Goal: Task Accomplishment & Management: Use online tool/utility

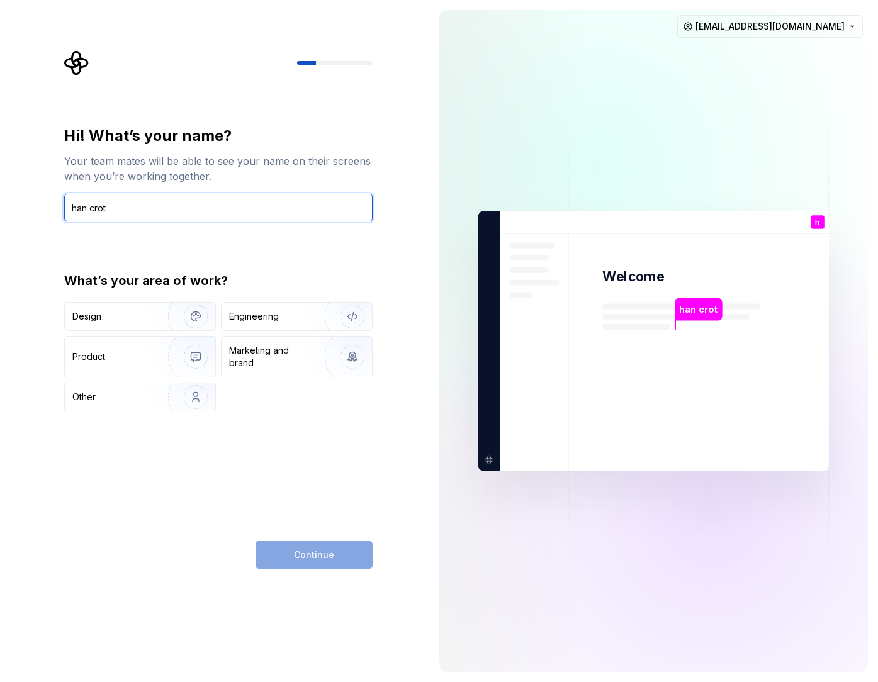
type input "han crot"
type button "Design"
click at [64, 302] on button "Design" at bounding box center [140, 316] width 152 height 29
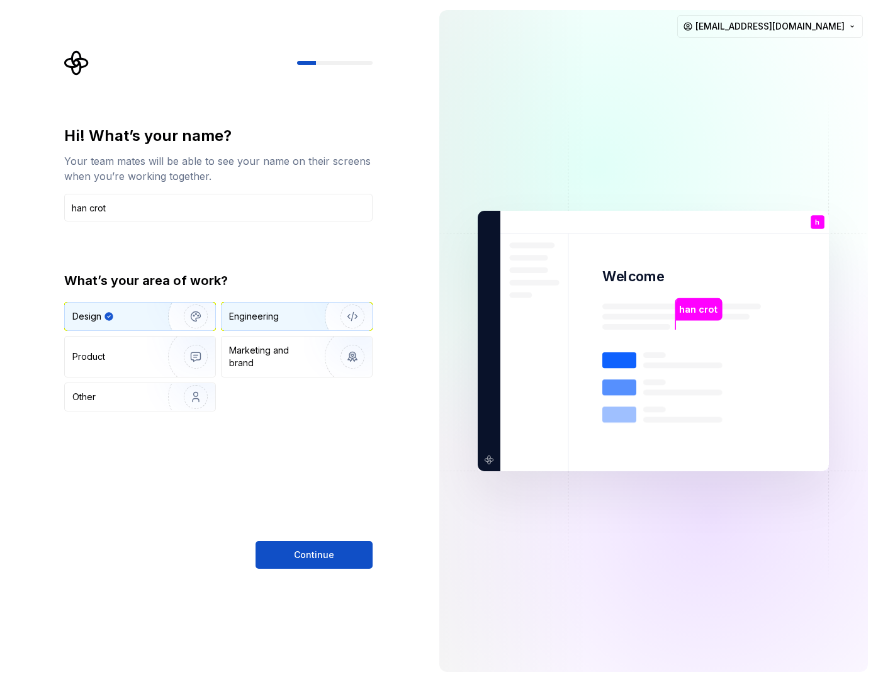
drag, startPoint x: 312, startPoint y: 301, endPoint x: 284, endPoint y: 321, distance: 34.2
click at [284, 321] on div "What’s your area of work? Design Engineering Product Marketing and brand Other" at bounding box center [218, 342] width 308 height 140
click at [284, 321] on div "Engineering" at bounding box center [279, 316] width 100 height 13
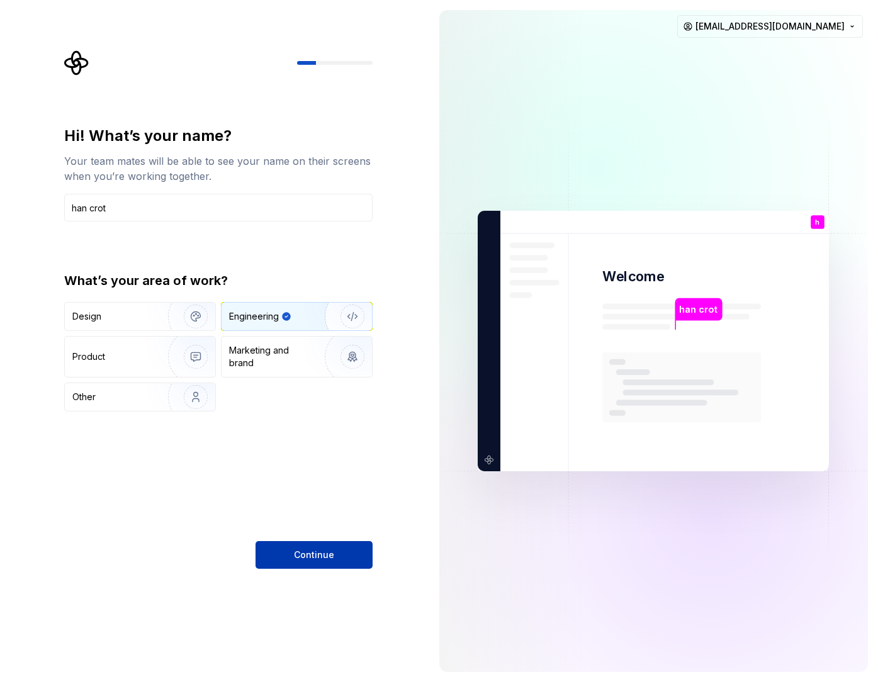
click at [313, 543] on button "Continue" at bounding box center [314, 555] width 117 height 28
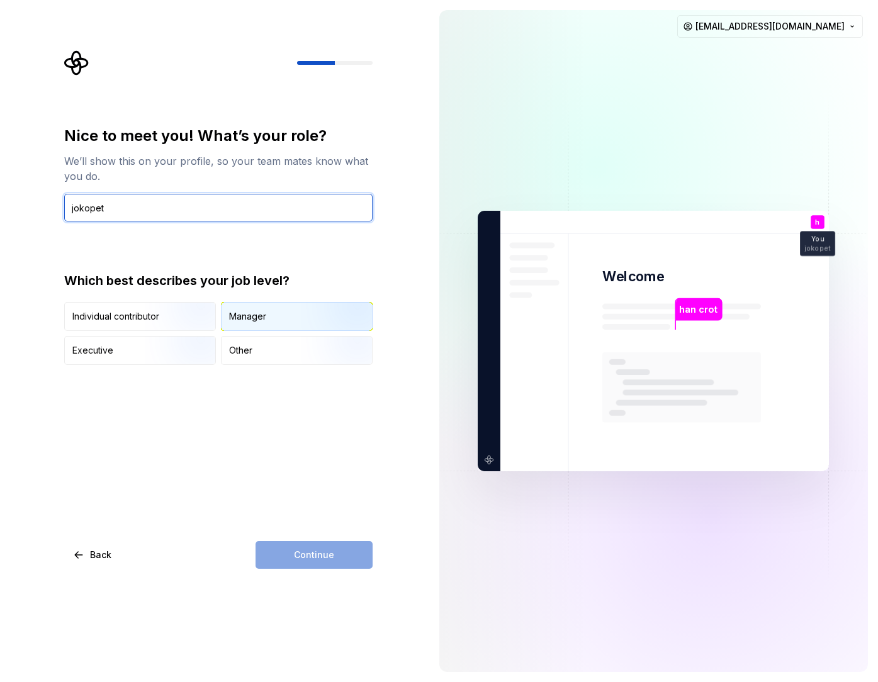
type input "jokopet"
click at [344, 325] on img "button" at bounding box center [341, 332] width 81 height 84
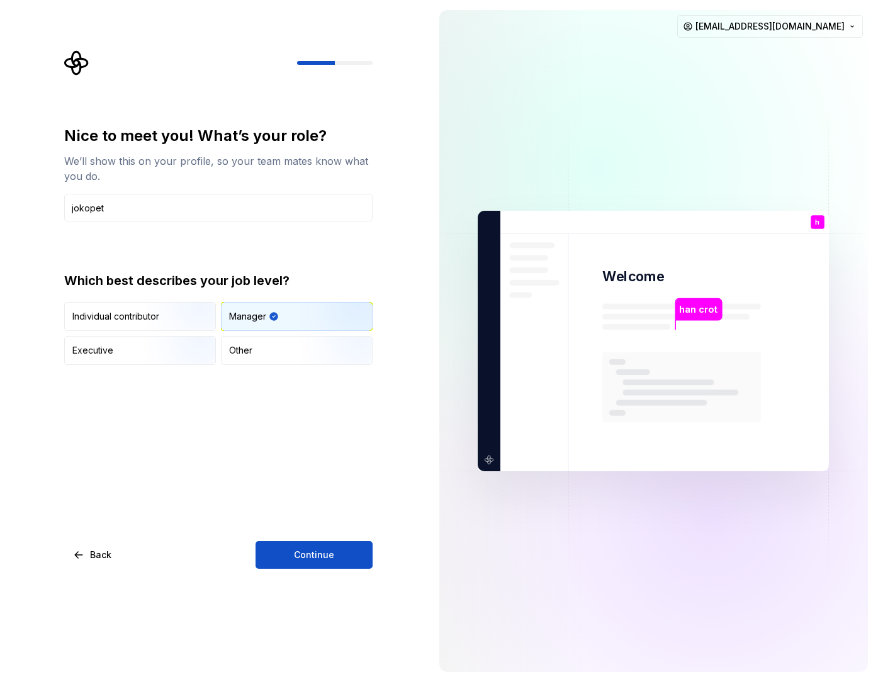
click at [330, 576] on div "Nice to meet you! What’s your role? We’ll show this on your profile, so your te…" at bounding box center [214, 341] width 429 height 682
click at [342, 558] on button "Continue" at bounding box center [314, 555] width 117 height 28
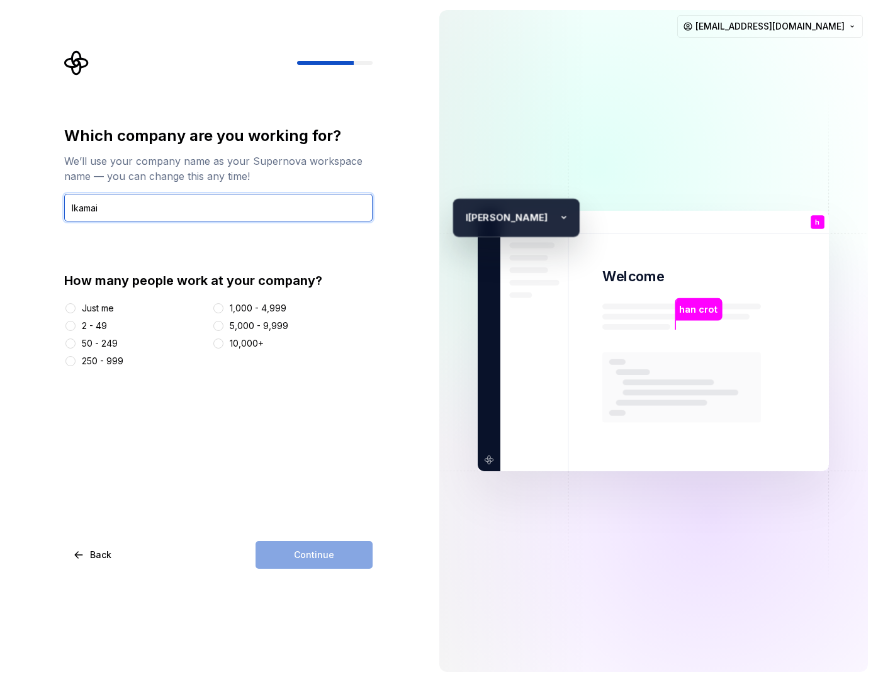
type input "Ikamai"
click at [92, 303] on div "Just me" at bounding box center [98, 308] width 32 height 13
click at [76, 303] on button "Just me" at bounding box center [70, 308] width 10 height 10
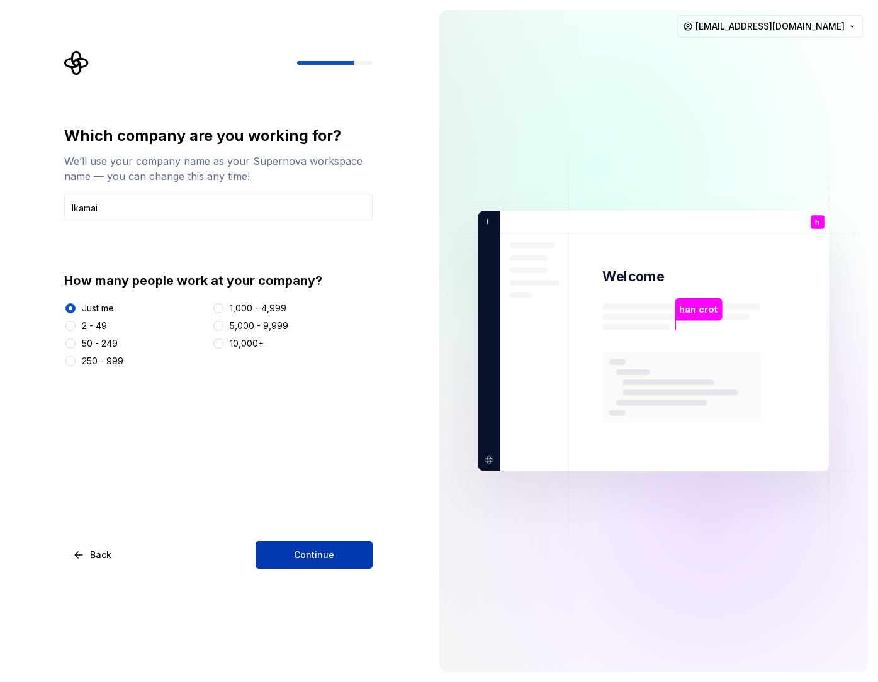
click at [267, 555] on button "Continue" at bounding box center [314, 555] width 117 height 28
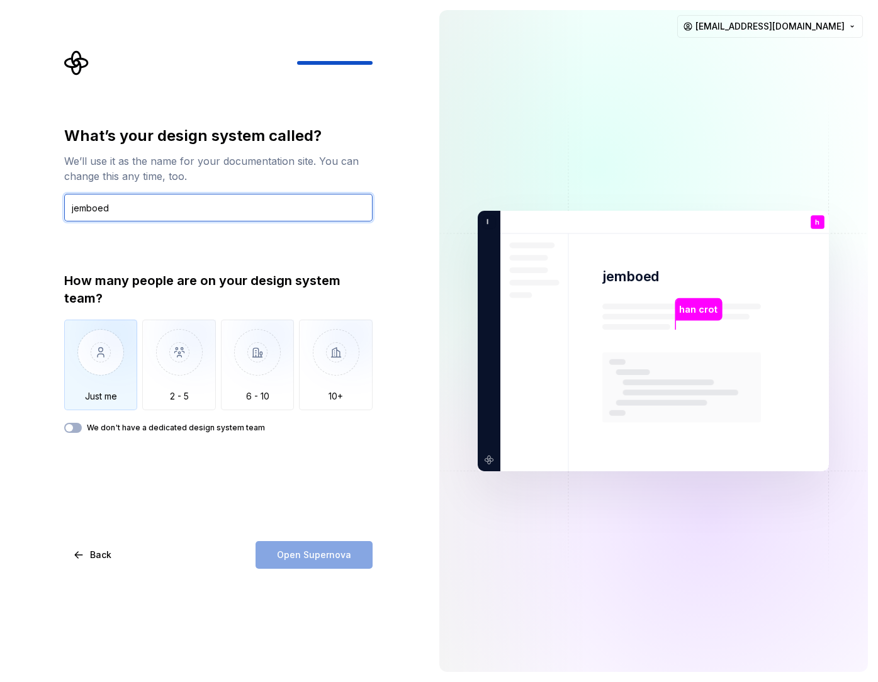
type input "jemboed"
click at [84, 369] on img "button" at bounding box center [101, 362] width 74 height 84
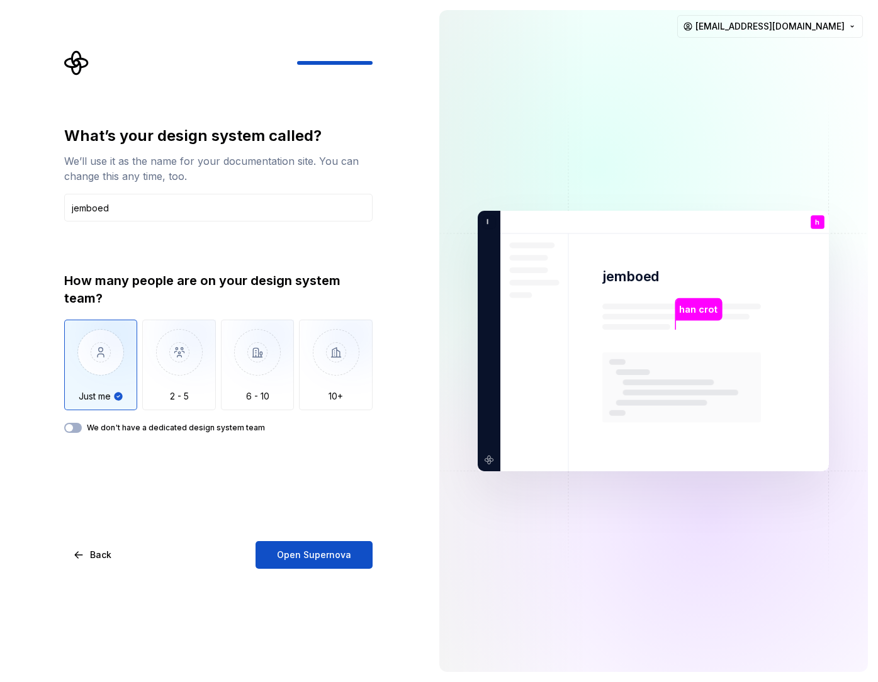
click at [207, 429] on label "We don't have a dedicated design system team" at bounding box center [176, 428] width 178 height 10
click at [82, 429] on button "We don't have a dedicated design system team" at bounding box center [73, 428] width 18 height 10
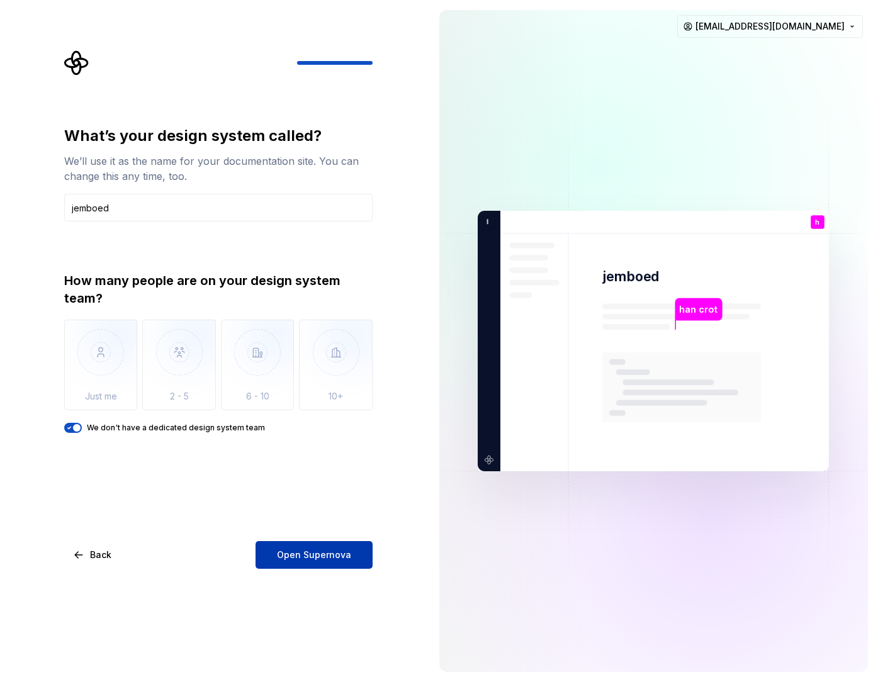
click at [286, 556] on span "Open Supernova" at bounding box center [314, 555] width 74 height 13
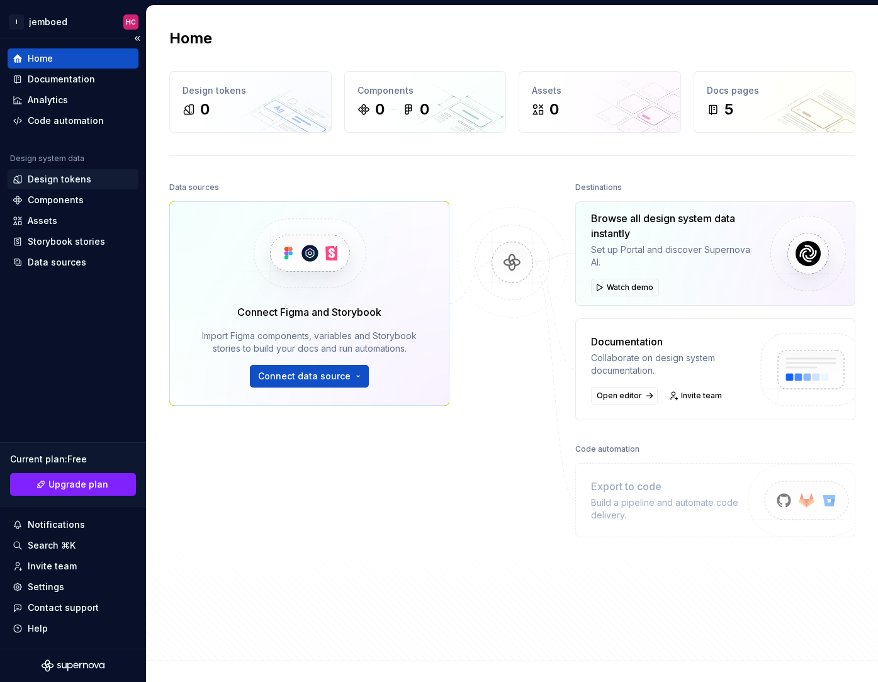
click at [74, 179] on div "Design tokens" at bounding box center [60, 179] width 64 height 13
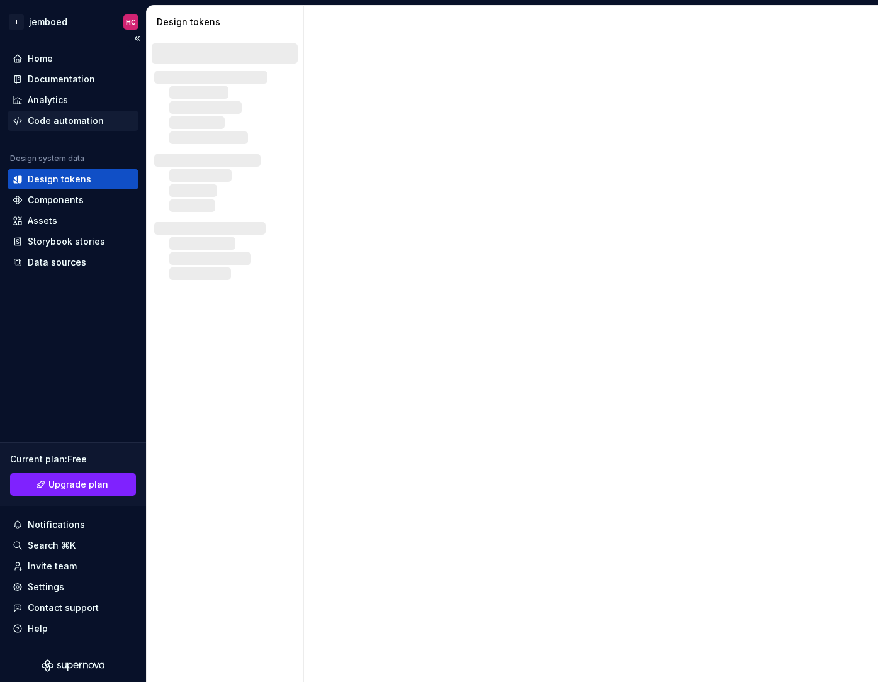
click at [78, 117] on div "Code automation" at bounding box center [66, 121] width 76 height 13
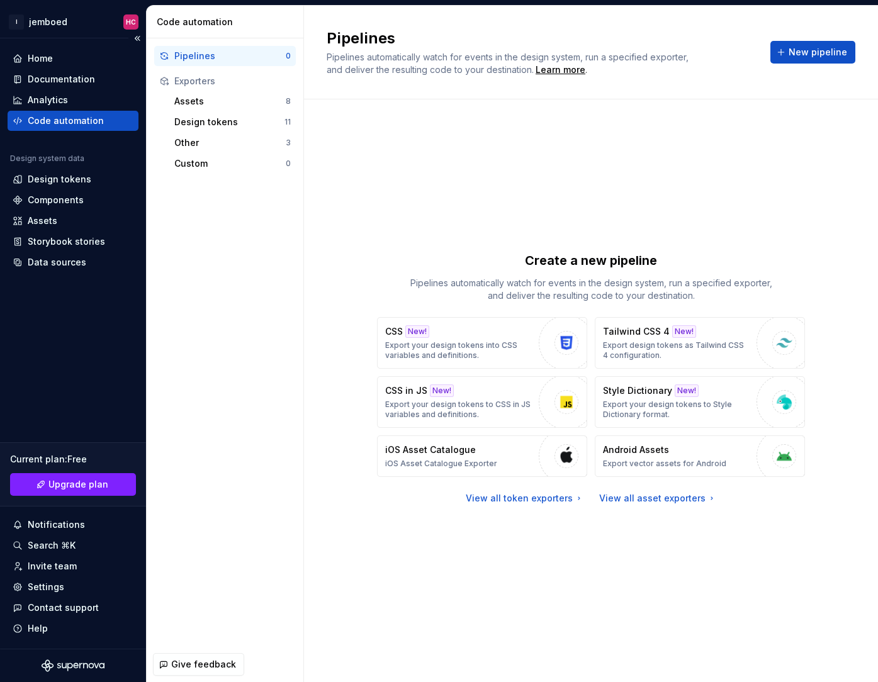
click at [87, 89] on div "Home Documentation Analytics Code automation" at bounding box center [73, 89] width 131 height 82
click at [604, 337] on p "Tailwind CSS 4" at bounding box center [636, 331] width 67 height 13
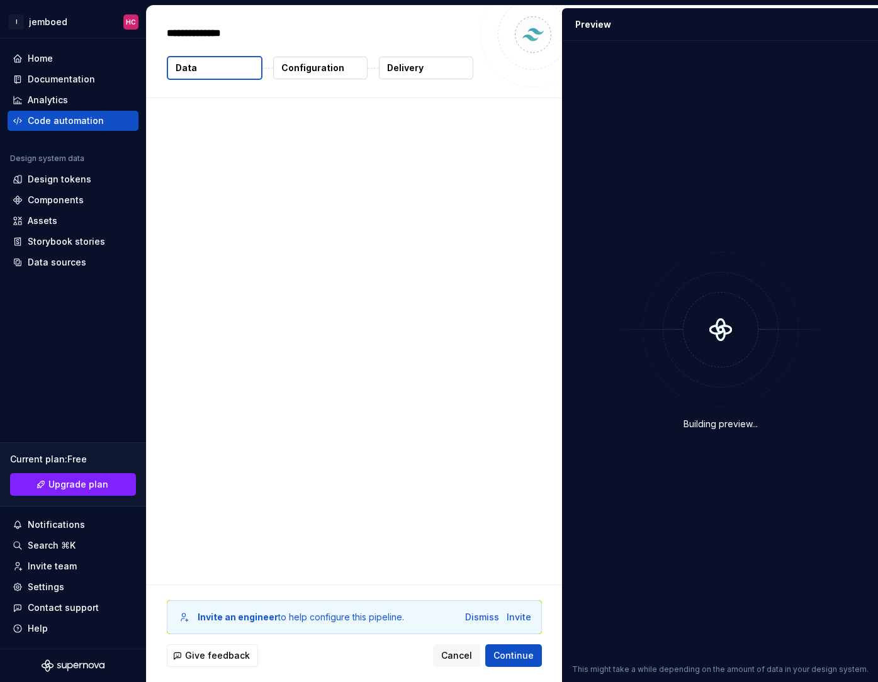
type textarea "*"
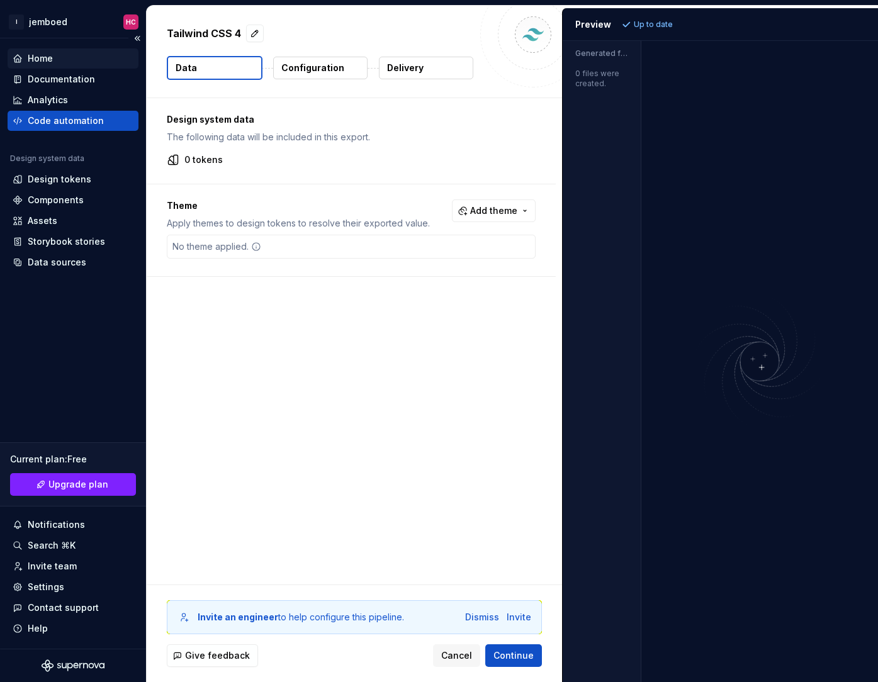
click at [70, 64] on div "Home" at bounding box center [73, 58] width 121 height 13
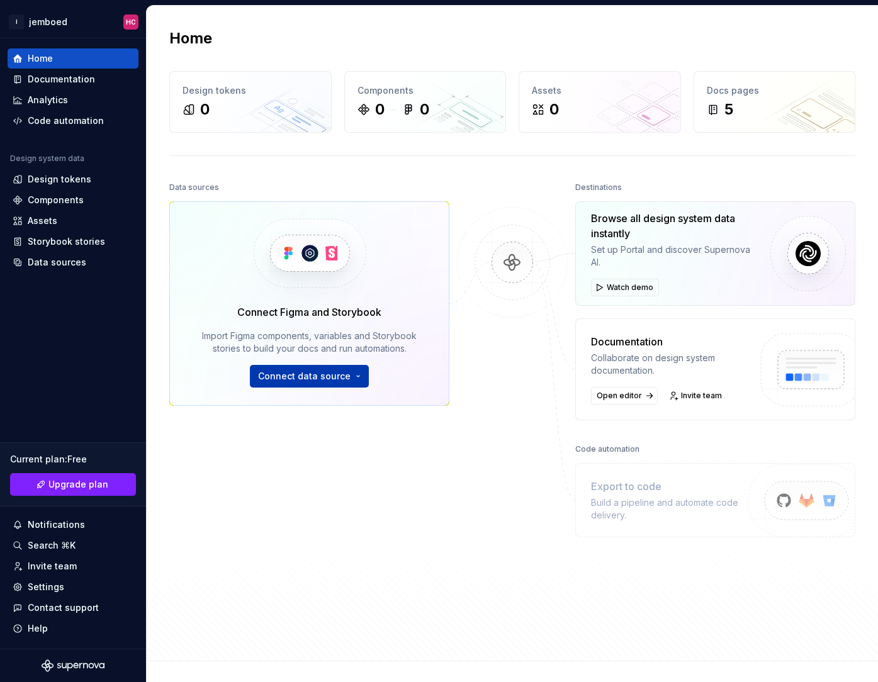
click at [292, 374] on span "Connect data source" at bounding box center [304, 376] width 93 height 13
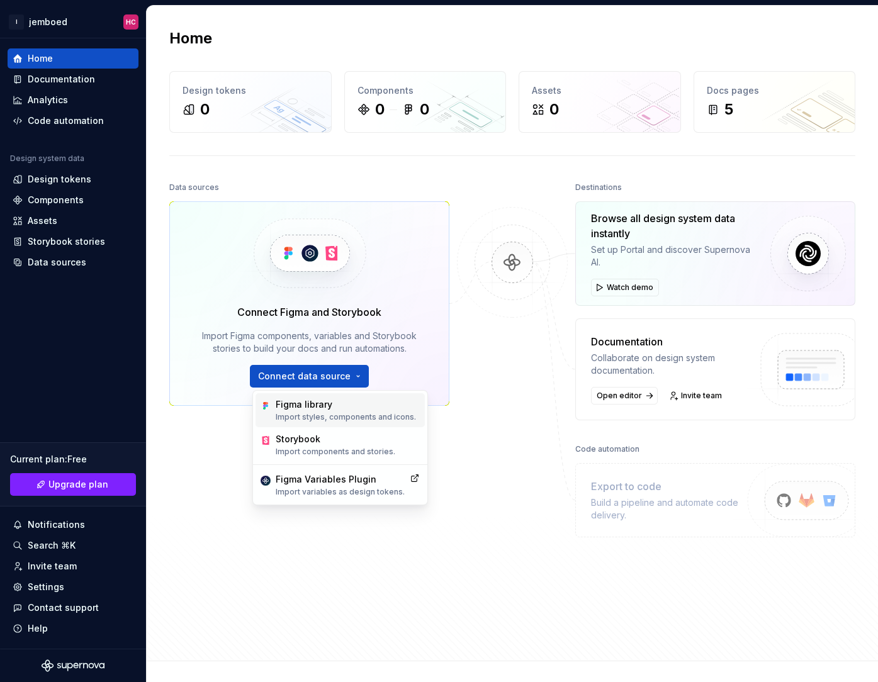
click at [337, 415] on p "Import styles, components and icons." at bounding box center [346, 417] width 140 height 10
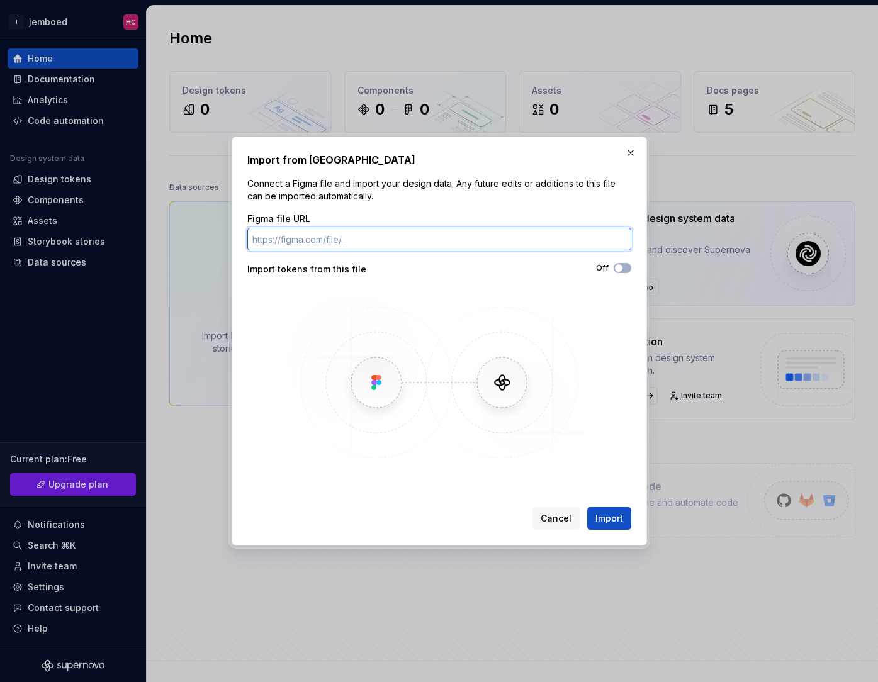
paste input "[URL][DOMAIN_NAME]"
type input "[URL][DOMAIN_NAME]"
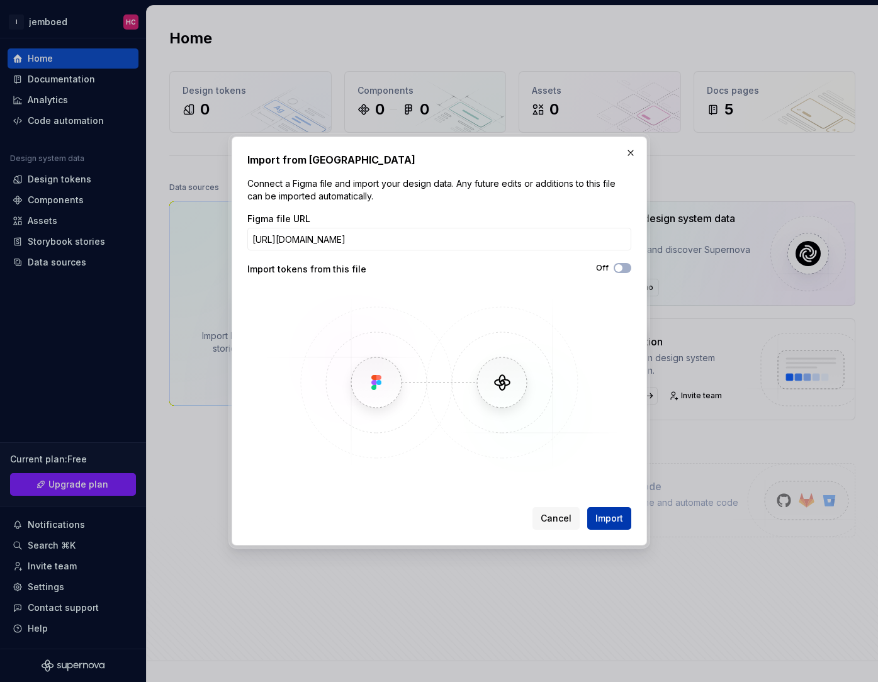
click at [604, 521] on span "Import" at bounding box center [609, 518] width 28 height 13
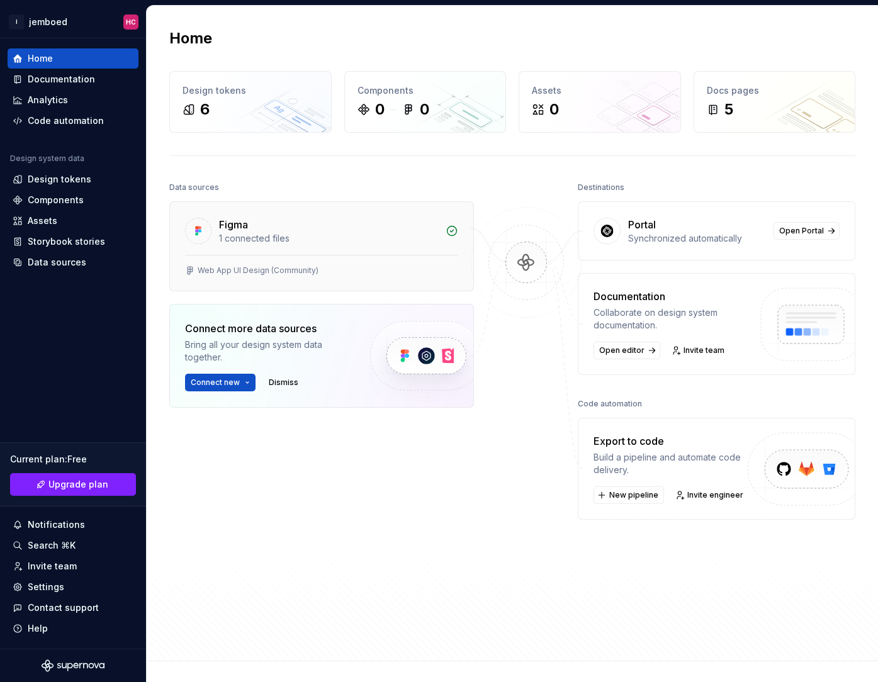
click at [300, 254] on div "Figma 1 connected files" at bounding box center [321, 228] width 303 height 53
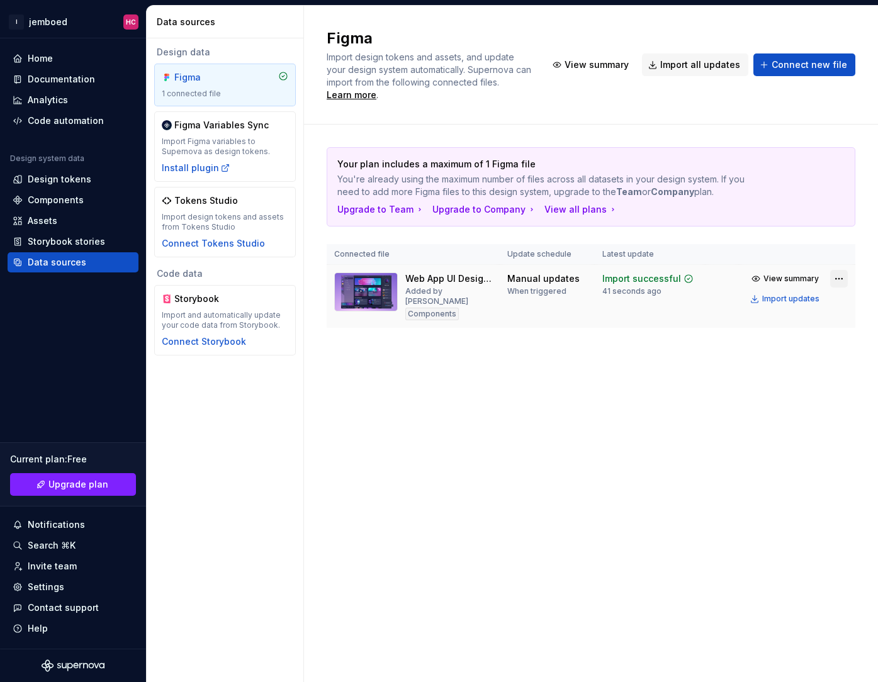
click at [604, 269] on html "I jemboed HC Home Documentation Analytics Code automation Design system data De…" at bounding box center [439, 341] width 878 height 682
click at [604, 262] on html "I jemboed HC Home Documentation Analytics Code automation Design system data De…" at bounding box center [439, 341] width 878 height 682
click at [604, 274] on span "View summary" at bounding box center [790, 279] width 55 height 10
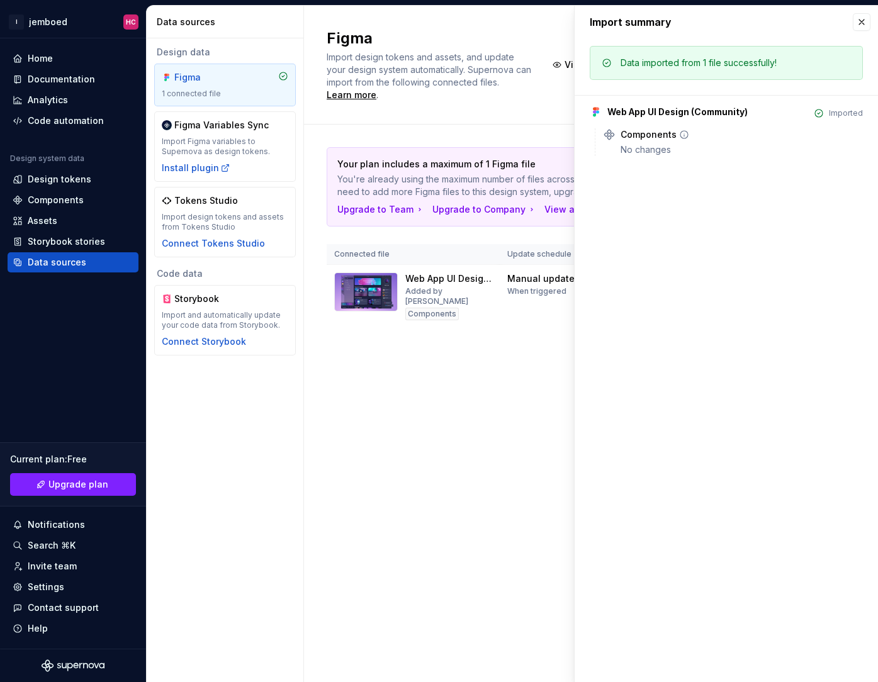
click at [604, 145] on div "No changes" at bounding box center [742, 150] width 242 height 13
click at [372, 102] on div "Figma Import design tokens and assets, and update your design system automatica…" at bounding box center [591, 65] width 574 height 119
click at [79, 115] on div "Code automation" at bounding box center [66, 121] width 76 height 13
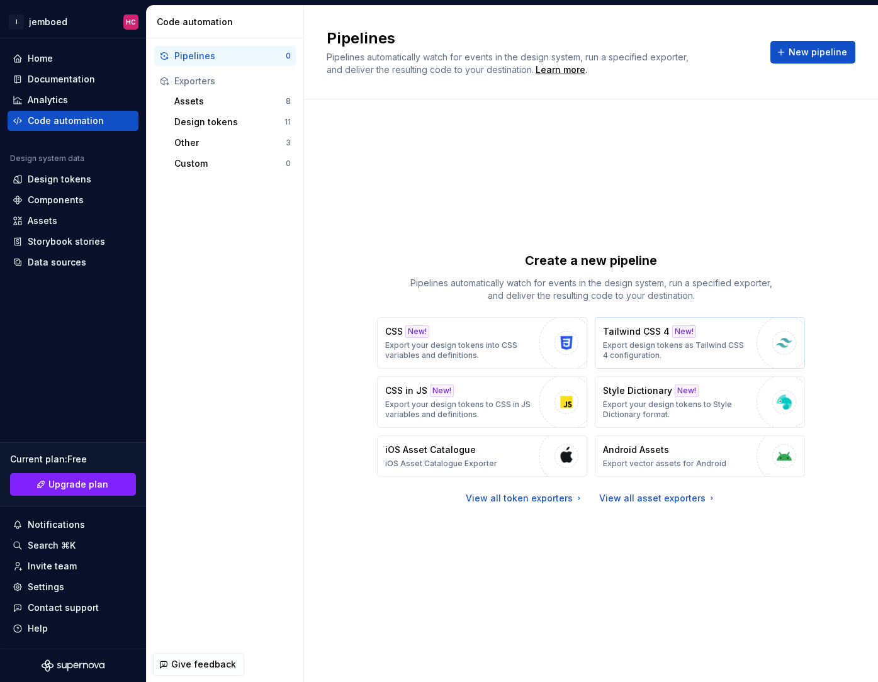
click at [604, 321] on button "Tailwind CSS 4 New! Export design tokens as Tailwind CSS 4 configuration." at bounding box center [700, 343] width 210 height 52
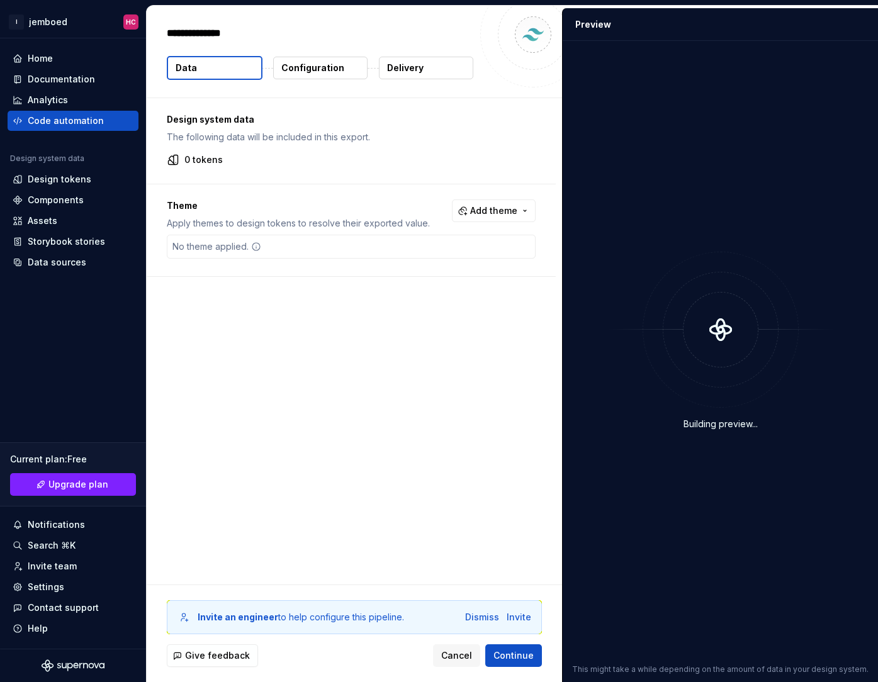
type textarea "*"
click at [296, 242] on div "No theme applied." at bounding box center [351, 247] width 369 height 24
click at [315, 67] on p "Configuration" at bounding box center [312, 68] width 63 height 13
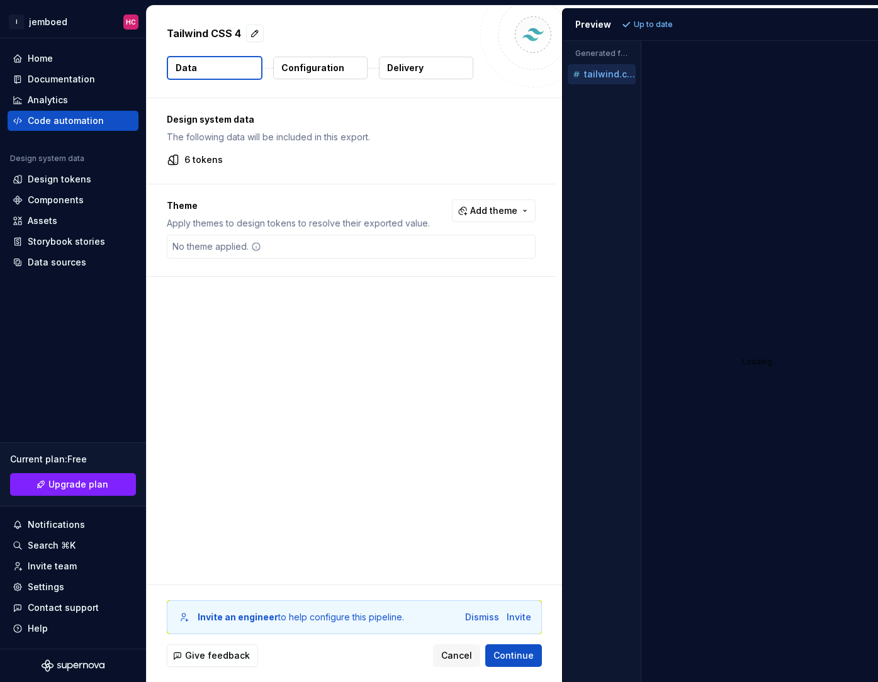
click at [217, 76] on button "Data" at bounding box center [215, 68] width 96 height 24
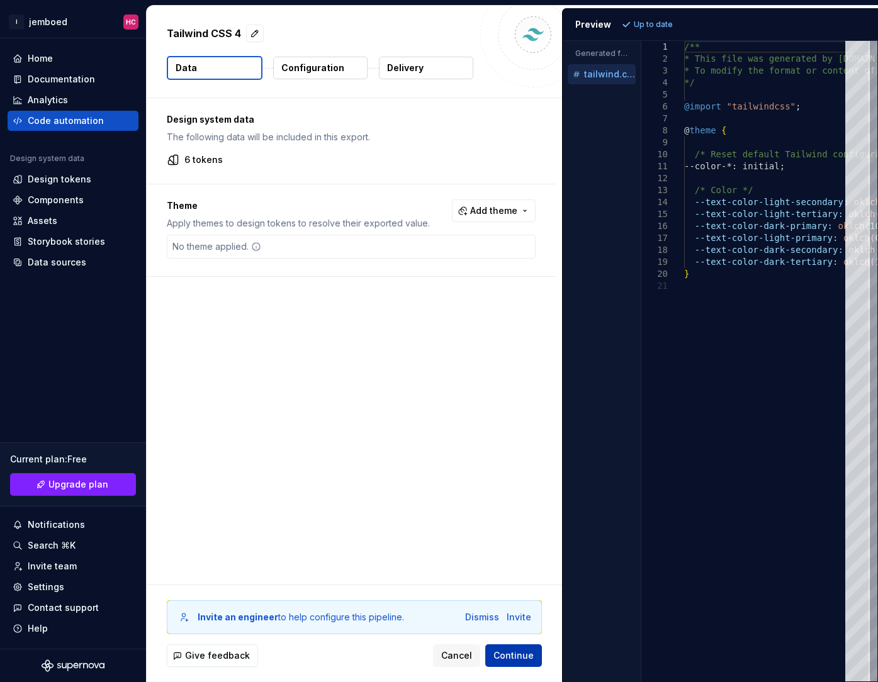
click at [504, 658] on span "Continue" at bounding box center [513, 656] width 40 height 13
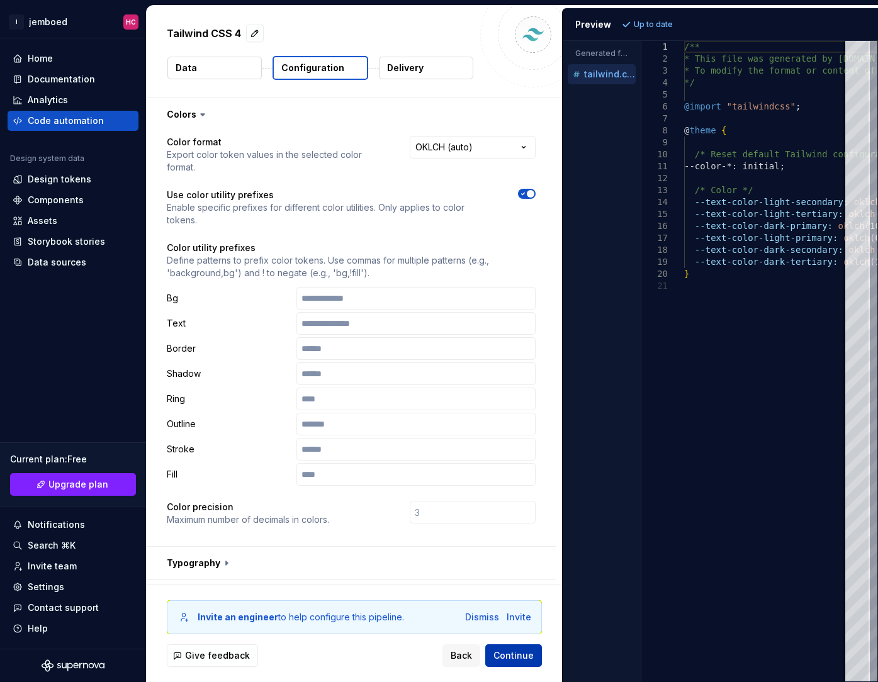
click at [504, 658] on span "Continue" at bounding box center [513, 656] width 40 height 13
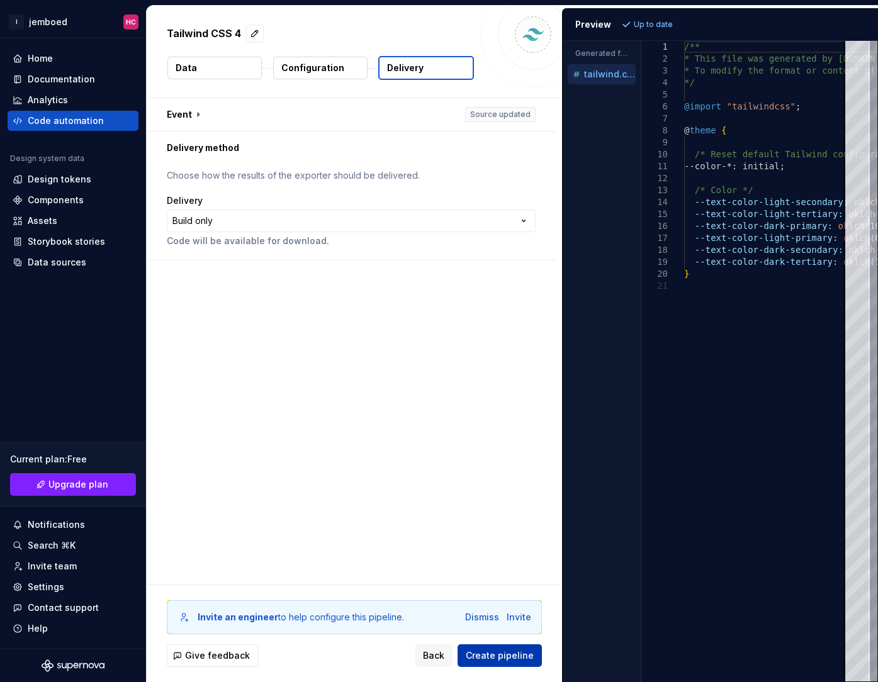
click at [504, 658] on span "Create pipeline" at bounding box center [500, 656] width 68 height 13
click at [504, 658] on div "Back Create pipeline" at bounding box center [478, 656] width 127 height 23
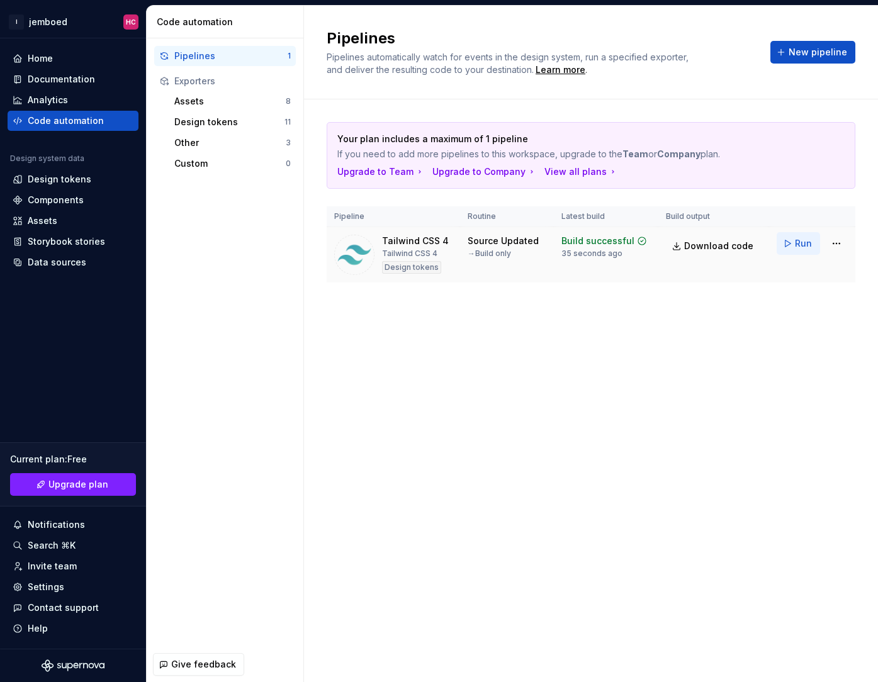
click at [604, 244] on button "Run" at bounding box center [798, 243] width 43 height 23
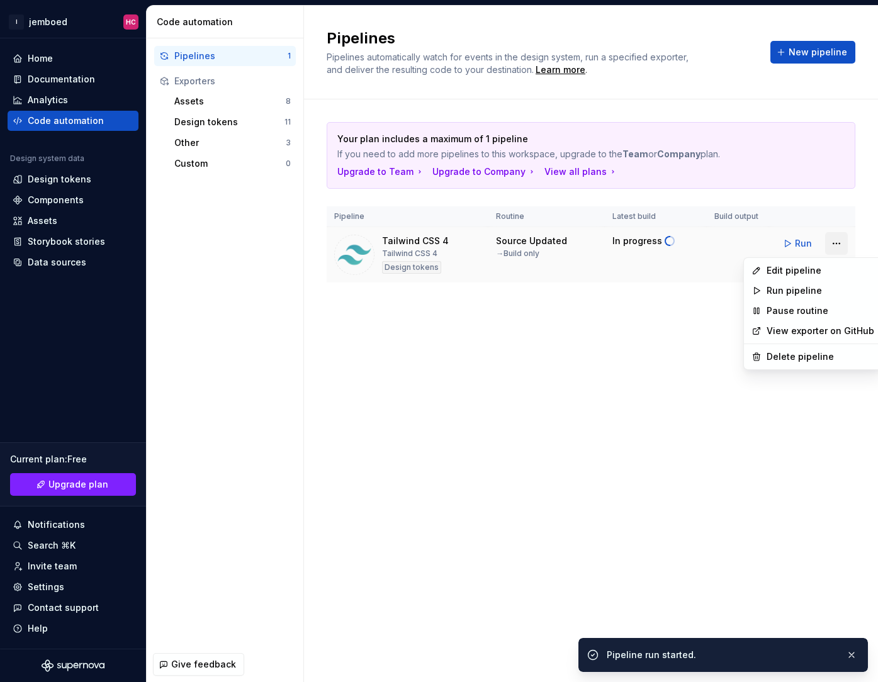
click at [604, 251] on html "I jemboed HC Home Documentation Analytics Code automation Design system data De…" at bounding box center [439, 341] width 878 height 682
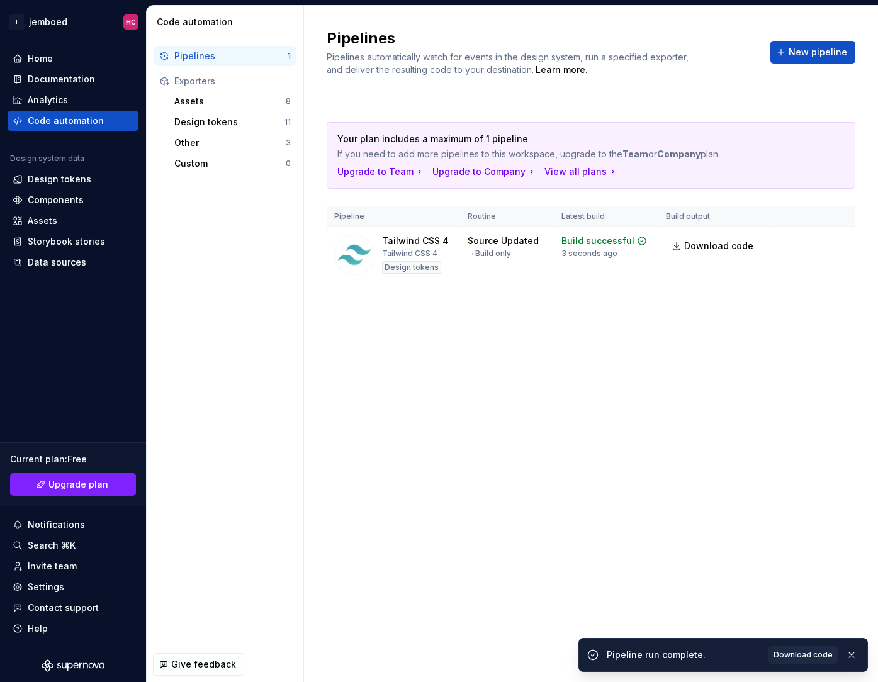
click at [604, 244] on html "I jemboed HC Home Documentation Analytics Code automation Design system data De…" at bounding box center [439, 341] width 878 height 682
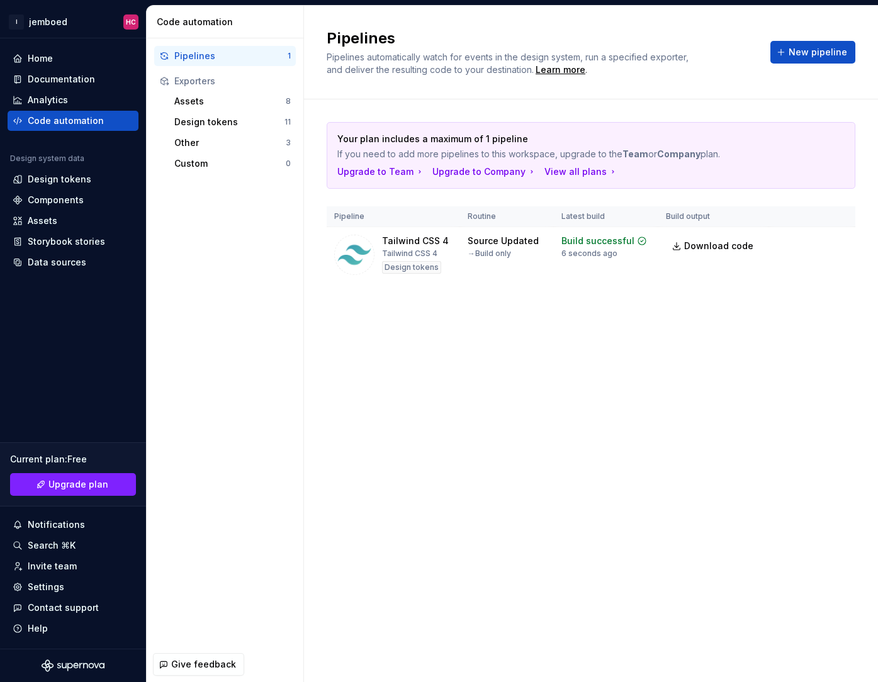
click at [604, 244] on span "Download code" at bounding box center [718, 246] width 69 height 13
